Goal: Task Accomplishment & Management: Use online tool/utility

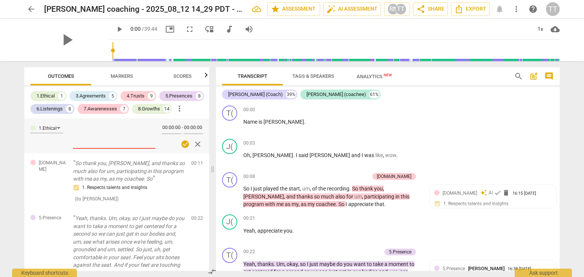
scroll to position [5135, 0]
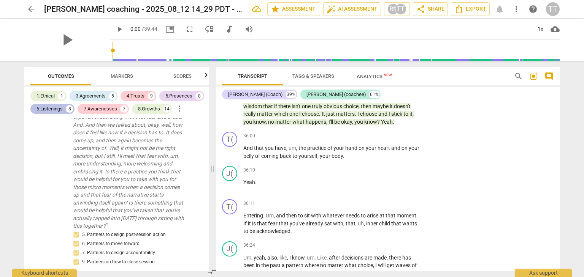
click at [65, 110] on div "6.Listenings 8" at bounding box center [52, 109] width 44 height 10
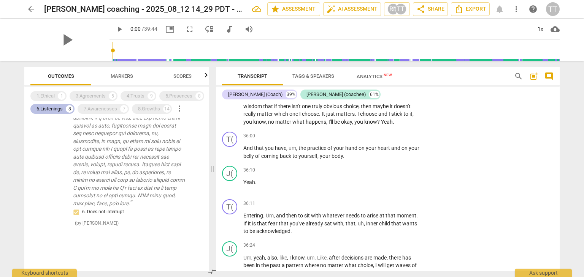
scroll to position [883, 0]
click at [65, 110] on div "6.Listenings 8" at bounding box center [52, 109] width 44 height 10
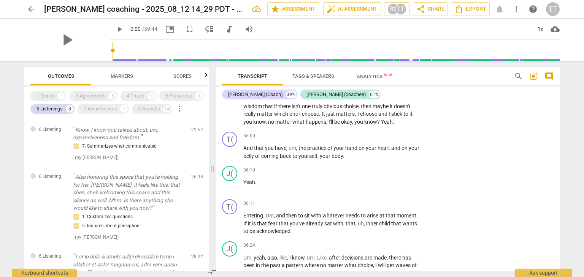
scroll to position [205, 0]
click at [133, 96] on div "4.Trusts" at bounding box center [136, 96] width 18 height 8
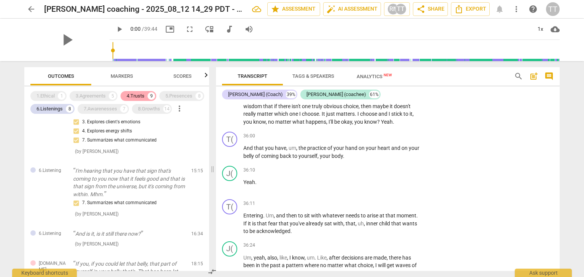
scroll to position [339, 0]
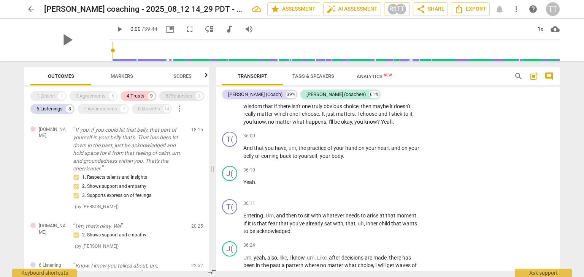
click at [173, 94] on div "5.Presences" at bounding box center [178, 96] width 27 height 8
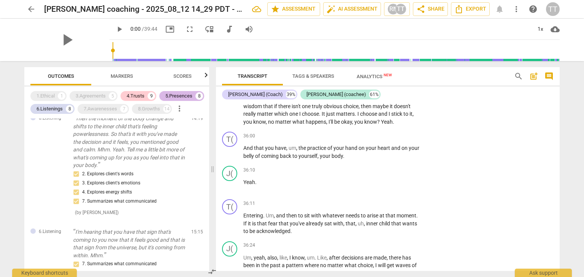
scroll to position [565, 0]
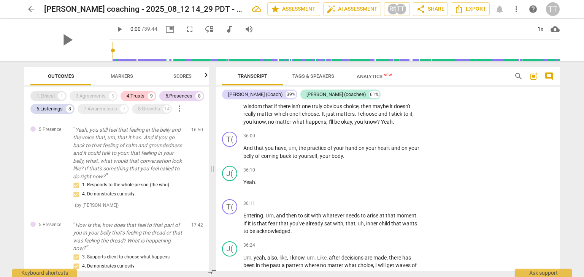
click at [51, 97] on div "1.Ethical" at bounding box center [45, 96] width 18 height 8
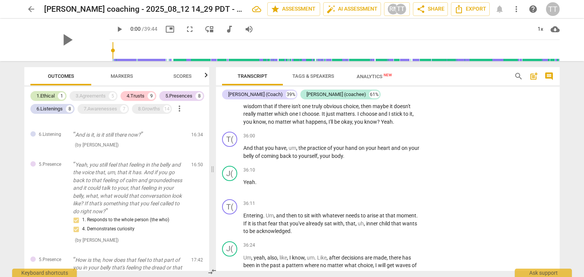
scroll to position [0, 0]
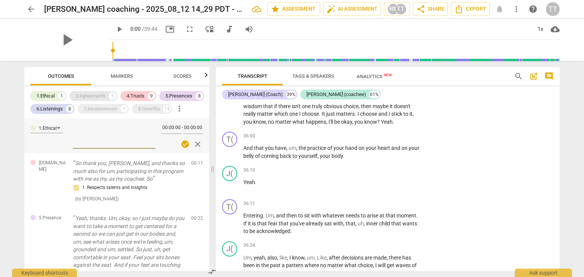
click at [94, 98] on div "3.Agreements" at bounding box center [91, 96] width 30 height 8
click at [103, 111] on div "7.Awarenesses" at bounding box center [100, 109] width 33 height 8
click at [147, 109] on div "8.Growths" at bounding box center [149, 109] width 22 height 8
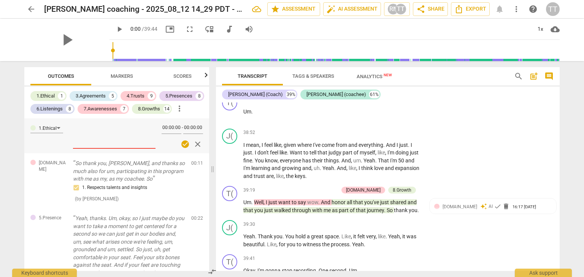
scroll to position [5681, 0]
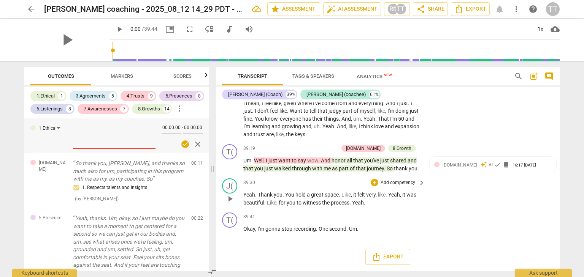
click at [390, 182] on p "Add competency" at bounding box center [398, 183] width 36 height 7
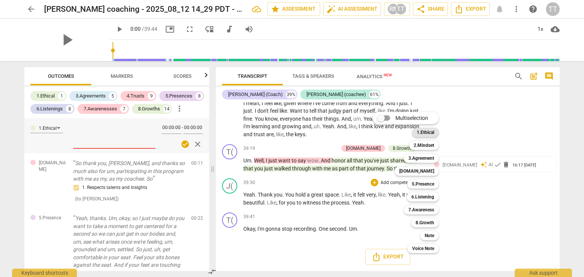
click at [426, 134] on b "1.Ethical" at bounding box center [425, 132] width 17 height 9
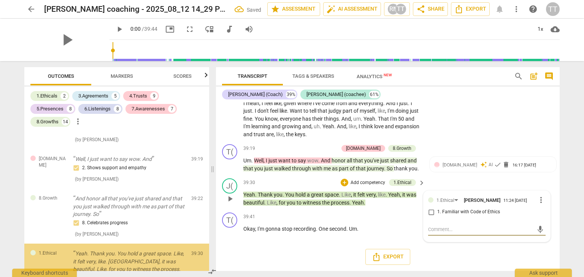
scroll to position [4848, 0]
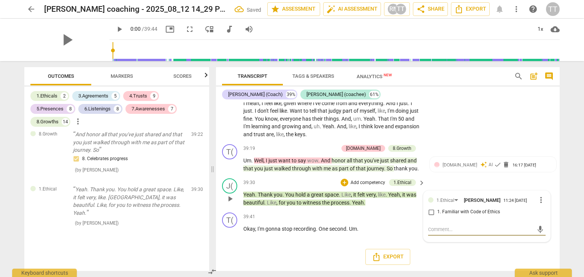
click at [539, 198] on span "more_vert" at bounding box center [540, 200] width 9 height 9
click at [539, 212] on li "Delete" at bounding box center [547, 215] width 26 height 14
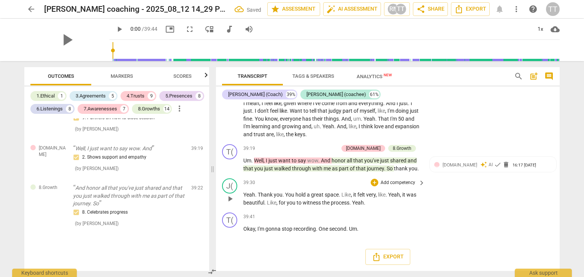
scroll to position [4789, 0]
click at [401, 182] on p "Add competency" at bounding box center [398, 183] width 36 height 7
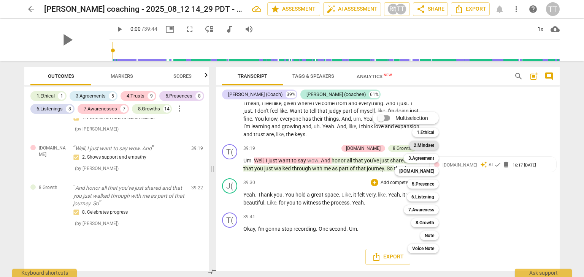
click at [425, 146] on b "2.Mindset" at bounding box center [424, 145] width 21 height 9
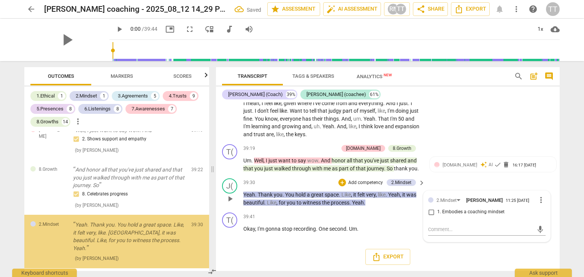
scroll to position [4848, 0]
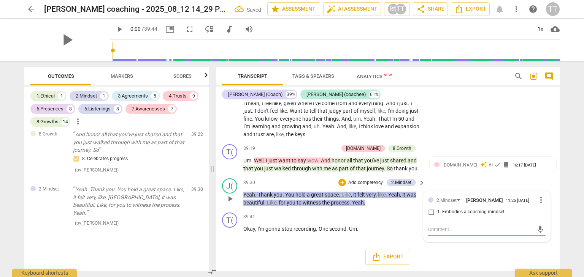
click at [537, 201] on span "more_vert" at bounding box center [540, 200] width 9 height 9
click at [540, 216] on li "Delete" at bounding box center [547, 215] width 26 height 14
click at [428, 209] on input "1. Embodies a coaching mindset" at bounding box center [431, 212] width 12 height 9
checkbox input "true"
click at [431, 228] on textarea at bounding box center [480, 229] width 105 height 7
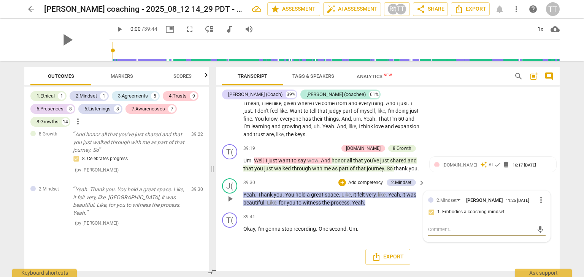
type textarea "C"
type textarea "Cl"
type textarea "Cle"
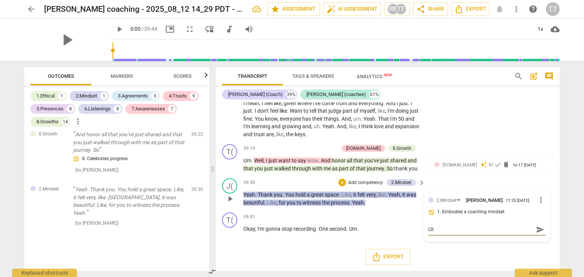
type textarea "Clie"
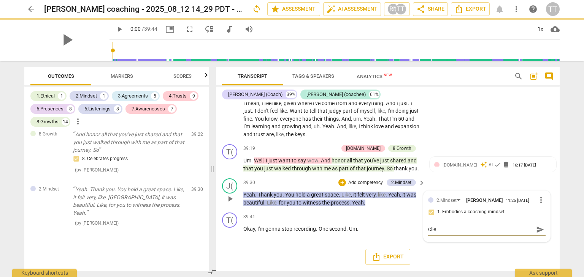
type textarea "Clie"
type textarea "Clien"
type textarea "Client"
type textarea "Client a"
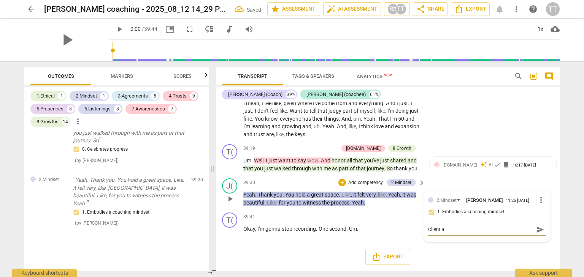
type textarea "Client af"
type textarea "Client aff"
type textarea "Client affr"
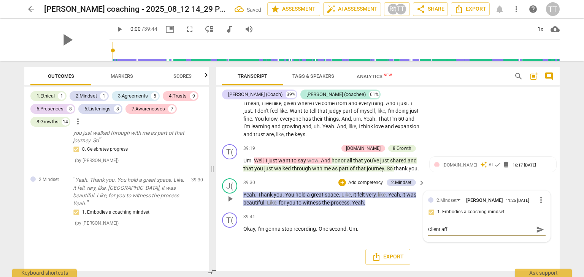
type textarea "Client affr"
type textarea "Client affri"
type textarea "Client affrim"
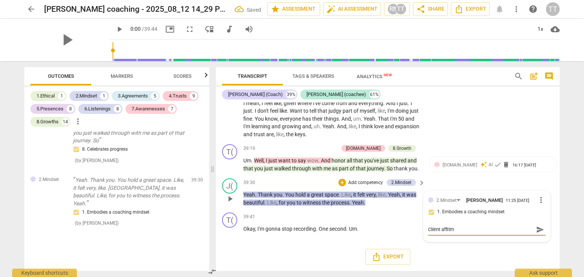
type textarea "Client affrims"
type textarea "Client affirms"
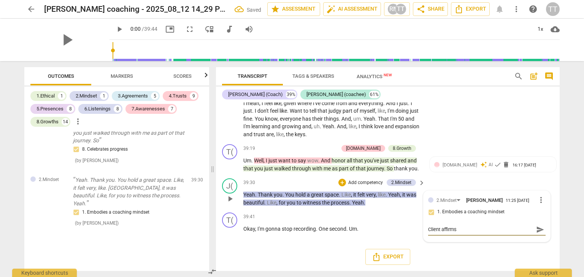
type textarea "Client affirms"
type textarea "Client affirm"
type textarea "Client affir"
type textarea "Client affi"
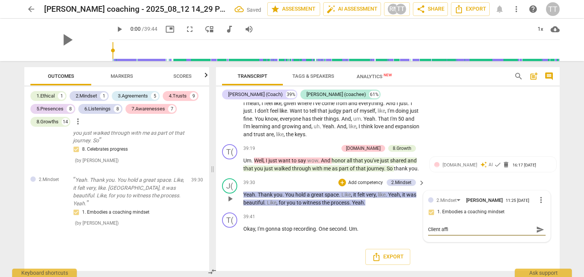
type textarea "Client aff"
type textarea "Client af"
type textarea "Client a"
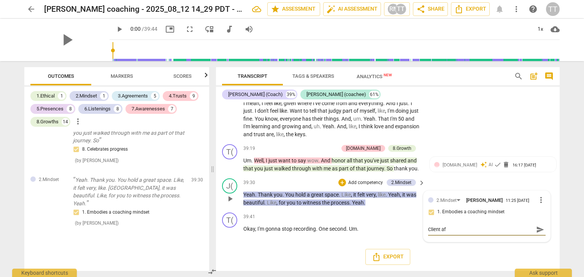
type textarea "Client a"
type textarea "Client"
type textarea "Clients"
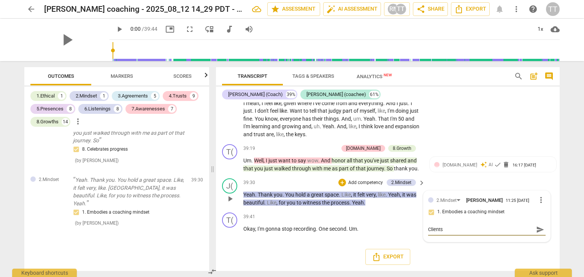
type textarea "Client"
type textarea "Client'"
type textarea "Client's"
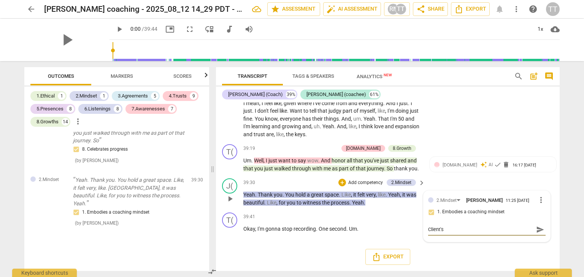
type textarea "Client's"
type textarea "Client's a"
type textarea "Client's ak"
type textarea "Client's a"
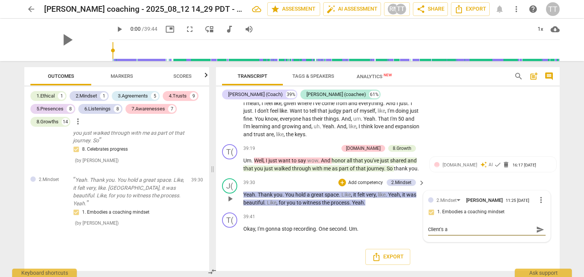
type textarea "Client's ac"
type textarea "Client's ack"
type textarea "Client's ackn"
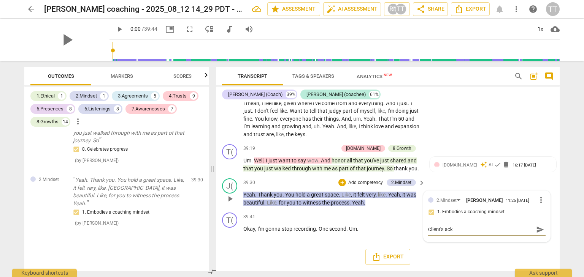
type textarea "Client's ackn"
type textarea "Client's ackno"
type textarea "Client's acknow"
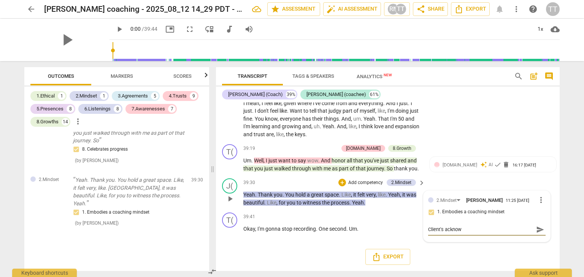
type textarea "Client's acknowl"
type textarea "Client's acknowle"
type textarea "Client's acknowled"
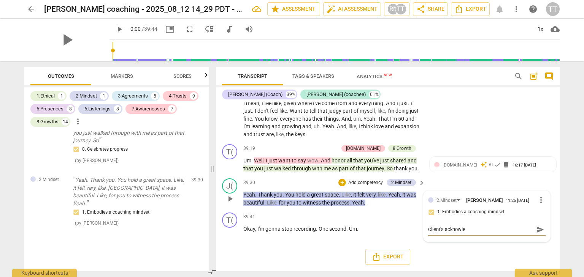
type textarea "Client's acknowled"
type textarea "Client's acknowledg"
type textarea "Client's acknowledge"
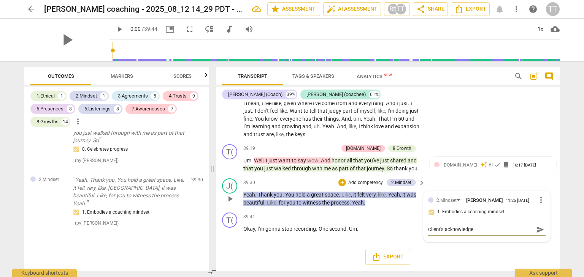
type textarea "Client's acknowledgem"
type textarea "Client's acknowledgeme"
type textarea "Client's acknowledgemen"
type textarea "Client's acknowledgement"
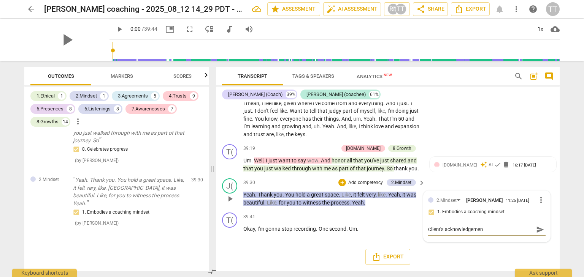
type textarea "Client's acknowledgement"
type textarea "Client's acknowledgement o"
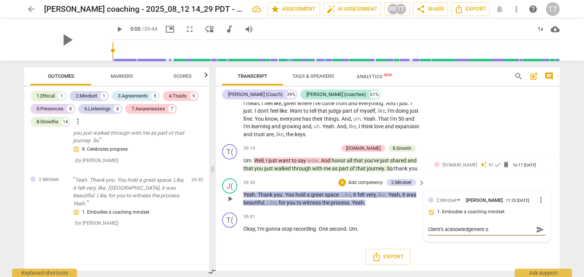
type textarea "Client's acknowledgement of"
type textarea "Client's acknowledgement of b"
type textarea "Client's acknowledgement of be"
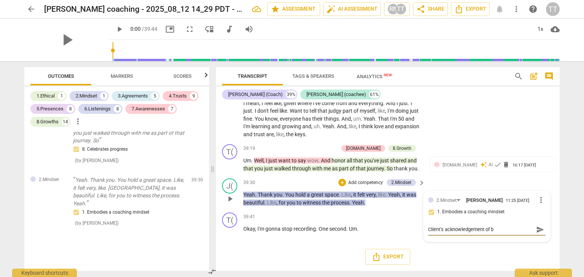
type textarea "Client's acknowledgement of be"
type textarea "Client's acknowledgement of bee"
type textarea "Client's acknowledgement of be"
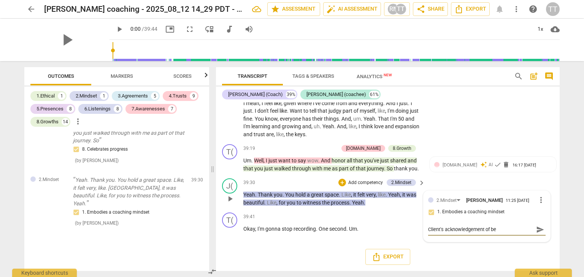
type textarea "Client's acknowledgement of bei"
type textarea "Client's acknowledgement of bein"
type textarea "Client's acknowledgement of being"
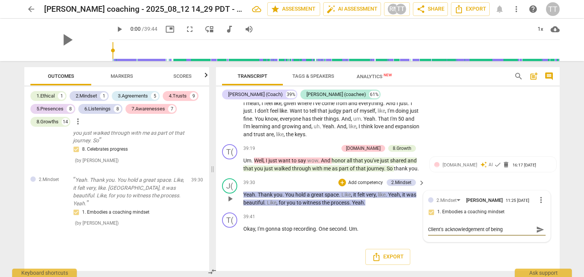
type textarea "Client's acknowledgement of being"
type textarea "Client's acknowledgement of being s"
type textarea "Client's acknowledgement of being se"
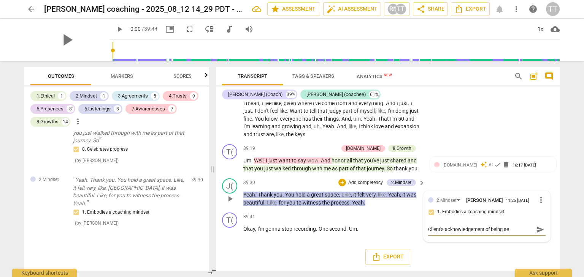
type textarea "Client's acknowledgement of being see"
type textarea "Client's acknowledgement of being seen"
type textarea "Client's acknowledgement of being seen/"
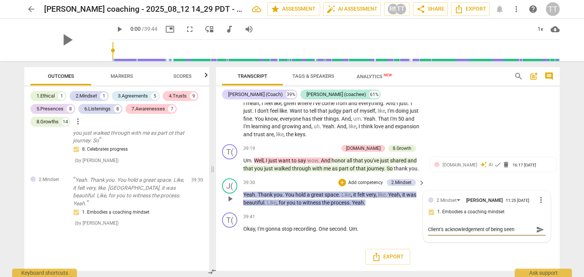
type textarea "Client's acknowledgement of being seen/"
type textarea "Client's acknowledgement of being seen/h"
type textarea "Client's acknowledgement of being seen/he"
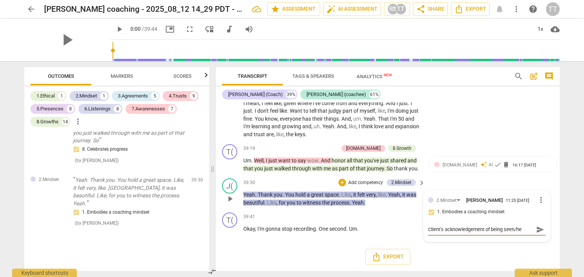
type textarea "Client's acknowledgement of being seen/hea"
type textarea "Client's acknowledgement of being seen/hear"
type textarea "Client's acknowledgement of being seen/heard"
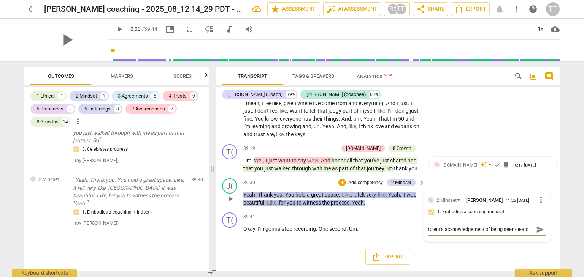
type textarea "Client's acknowledgement of being seen/heard"
click at [538, 229] on span "send" at bounding box center [540, 230] width 8 height 8
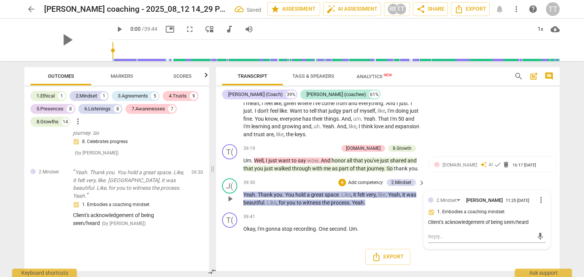
click at [365, 181] on p "Add competency" at bounding box center [365, 183] width 36 height 7
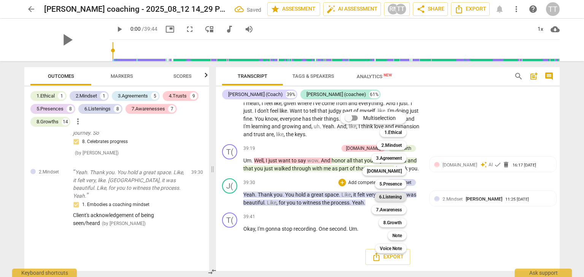
click at [391, 193] on b "6.Listening" at bounding box center [390, 197] width 23 height 9
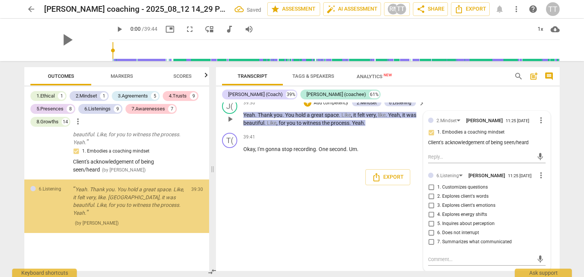
scroll to position [5762, 0]
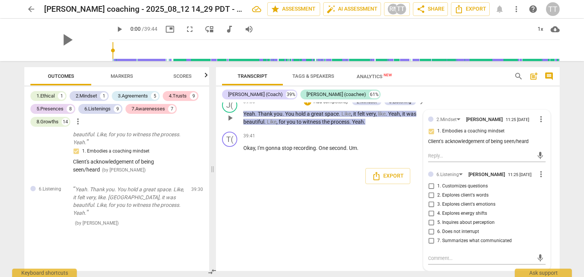
click at [538, 172] on span "more_vert" at bounding box center [540, 174] width 9 height 9
click at [540, 188] on li "Delete" at bounding box center [547, 189] width 26 height 14
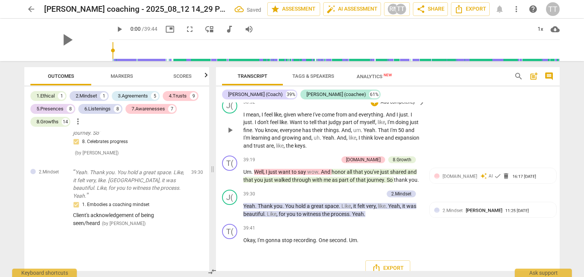
scroll to position [5650, 0]
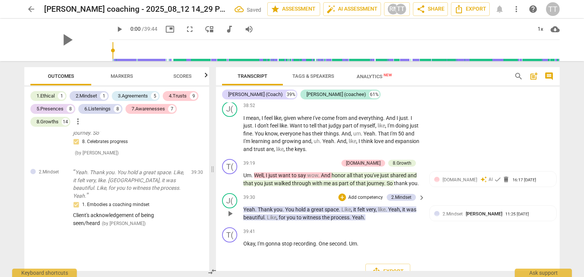
click at [366, 201] on p "Add competency" at bounding box center [365, 198] width 36 height 7
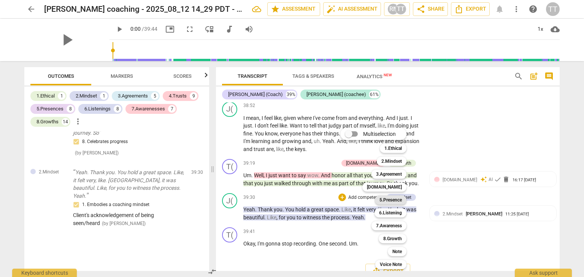
click at [394, 202] on b "5.Presence" at bounding box center [390, 200] width 22 height 9
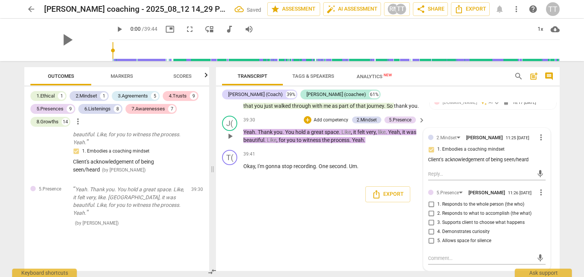
scroll to position [5737, 0]
click at [539, 197] on span "more_vert" at bounding box center [540, 192] width 9 height 9
click at [547, 215] on li "Delete" at bounding box center [547, 213] width 26 height 14
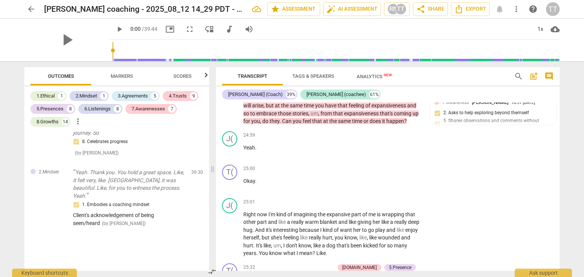
scroll to position [3439, 0]
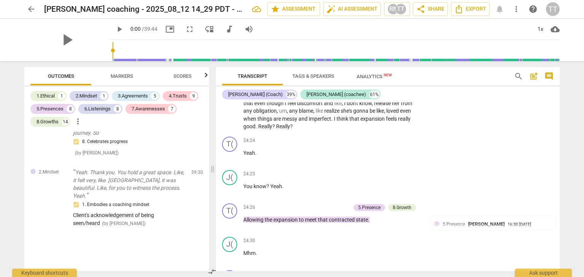
click at [366, 75] on span "Analytics New" at bounding box center [374, 77] width 35 height 6
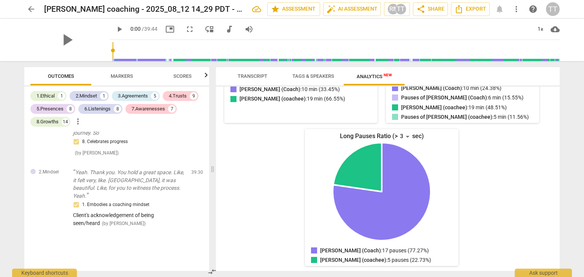
scroll to position [0, 0]
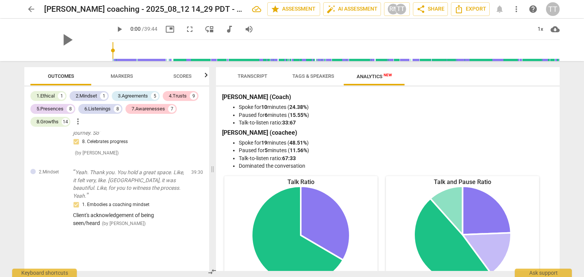
click at [254, 83] on button "Transcript" at bounding box center [252, 76] width 61 height 18
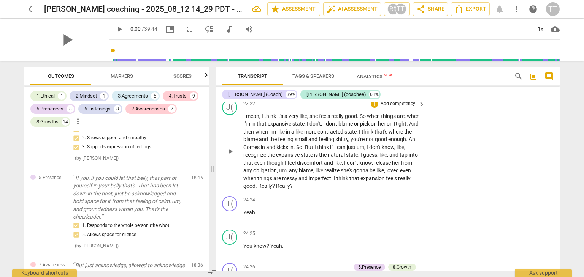
scroll to position [3388, 0]
